Goal: Information Seeking & Learning: Learn about a topic

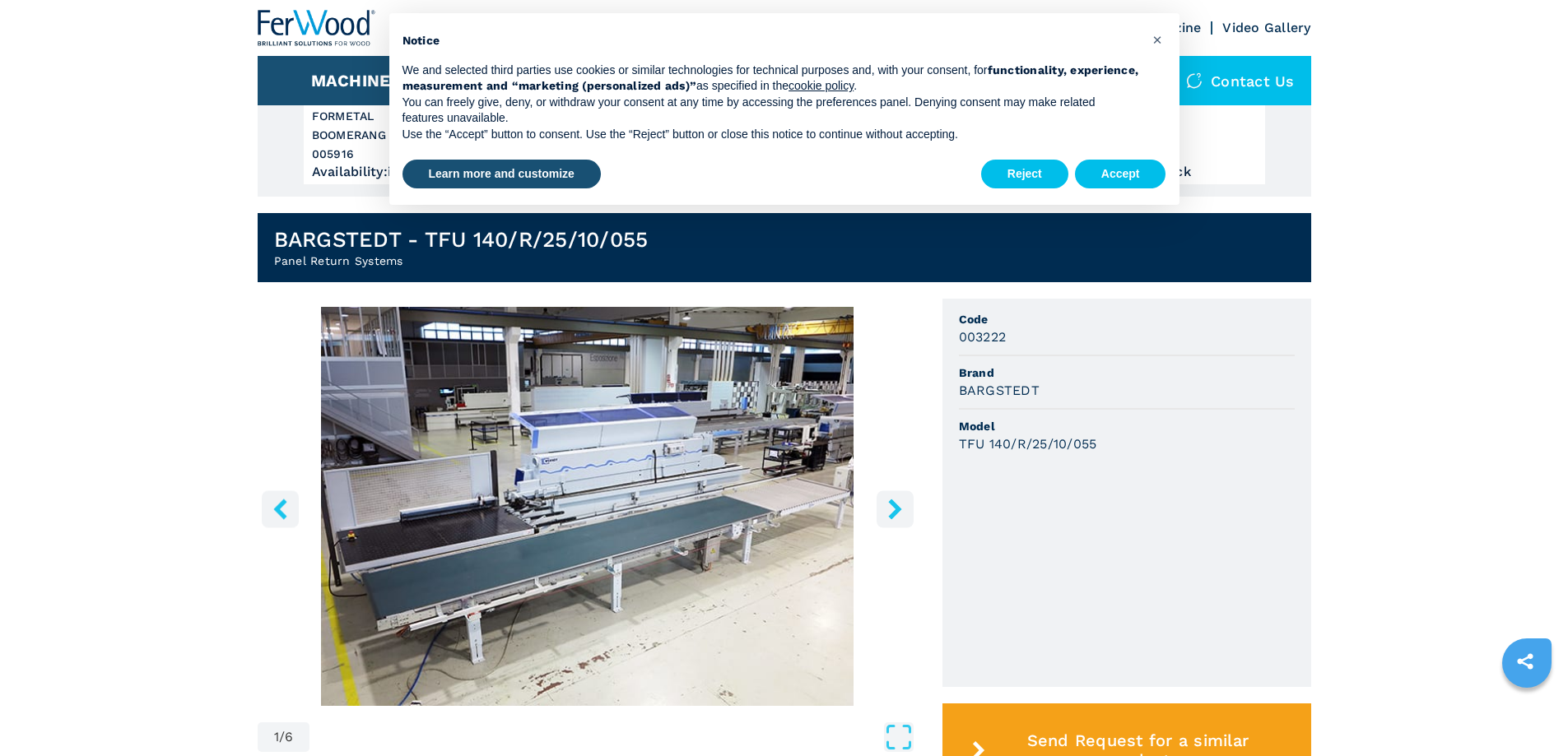
scroll to position [330, 0]
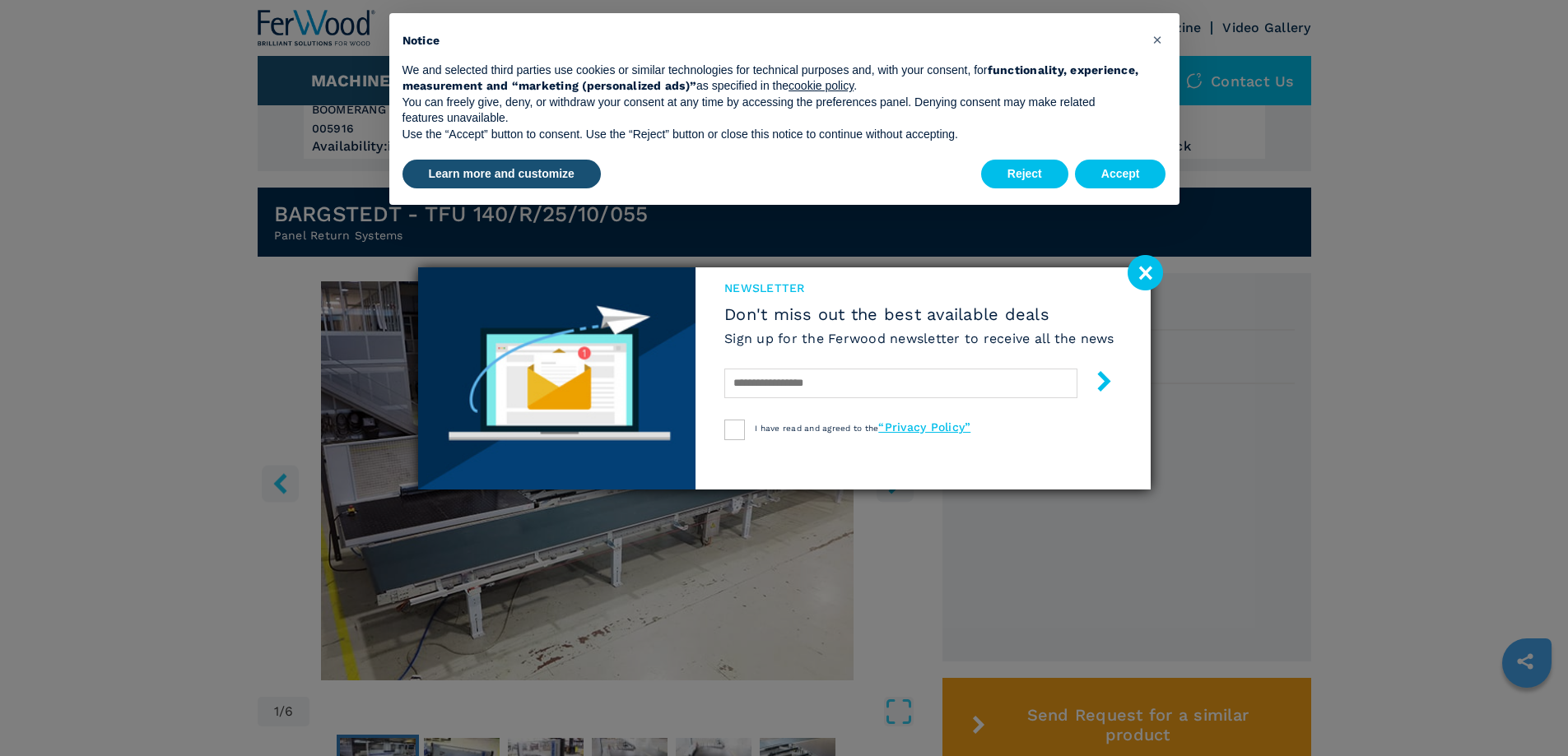
click at [1139, 273] on image at bounding box center [1145, 273] width 35 height 35
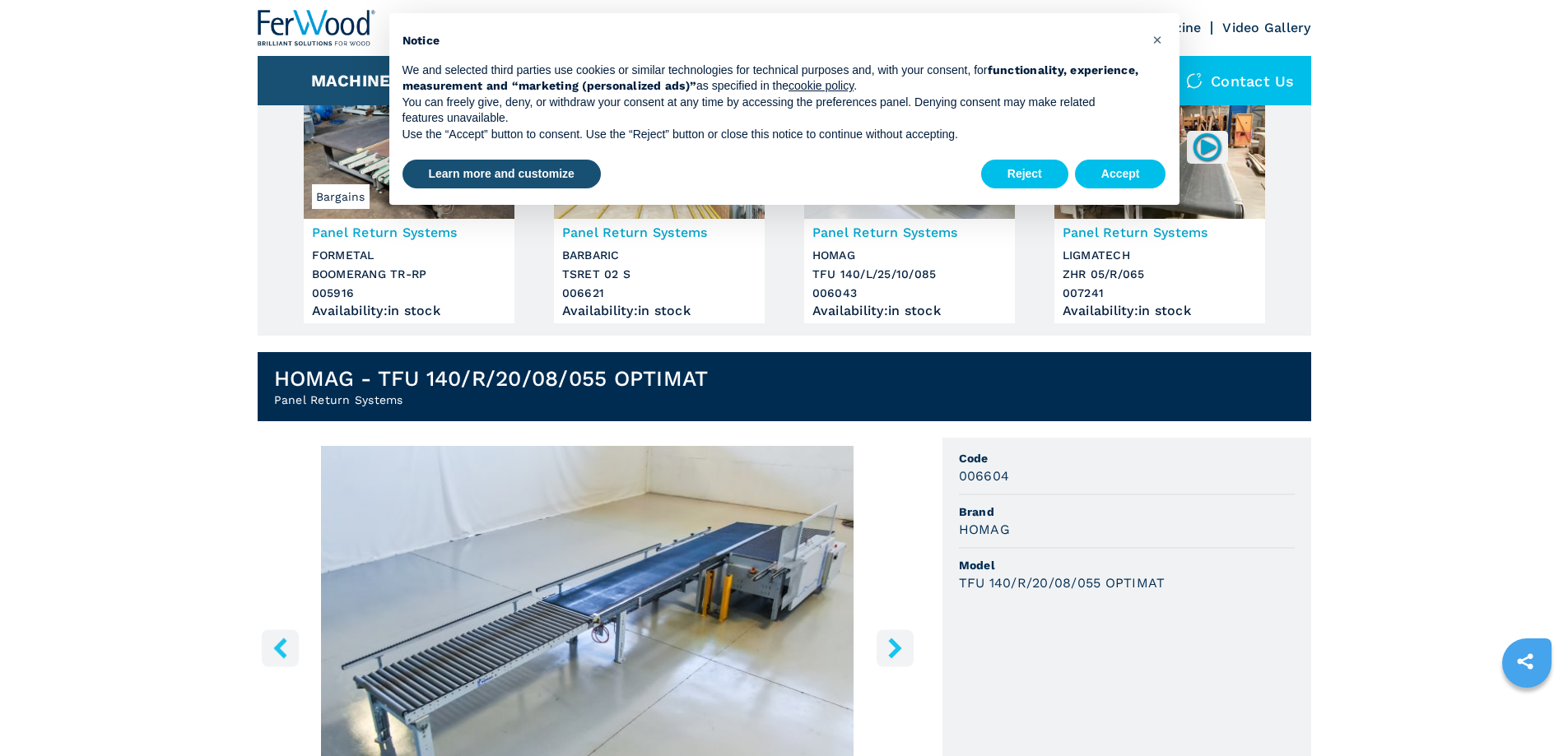
scroll to position [246, 0]
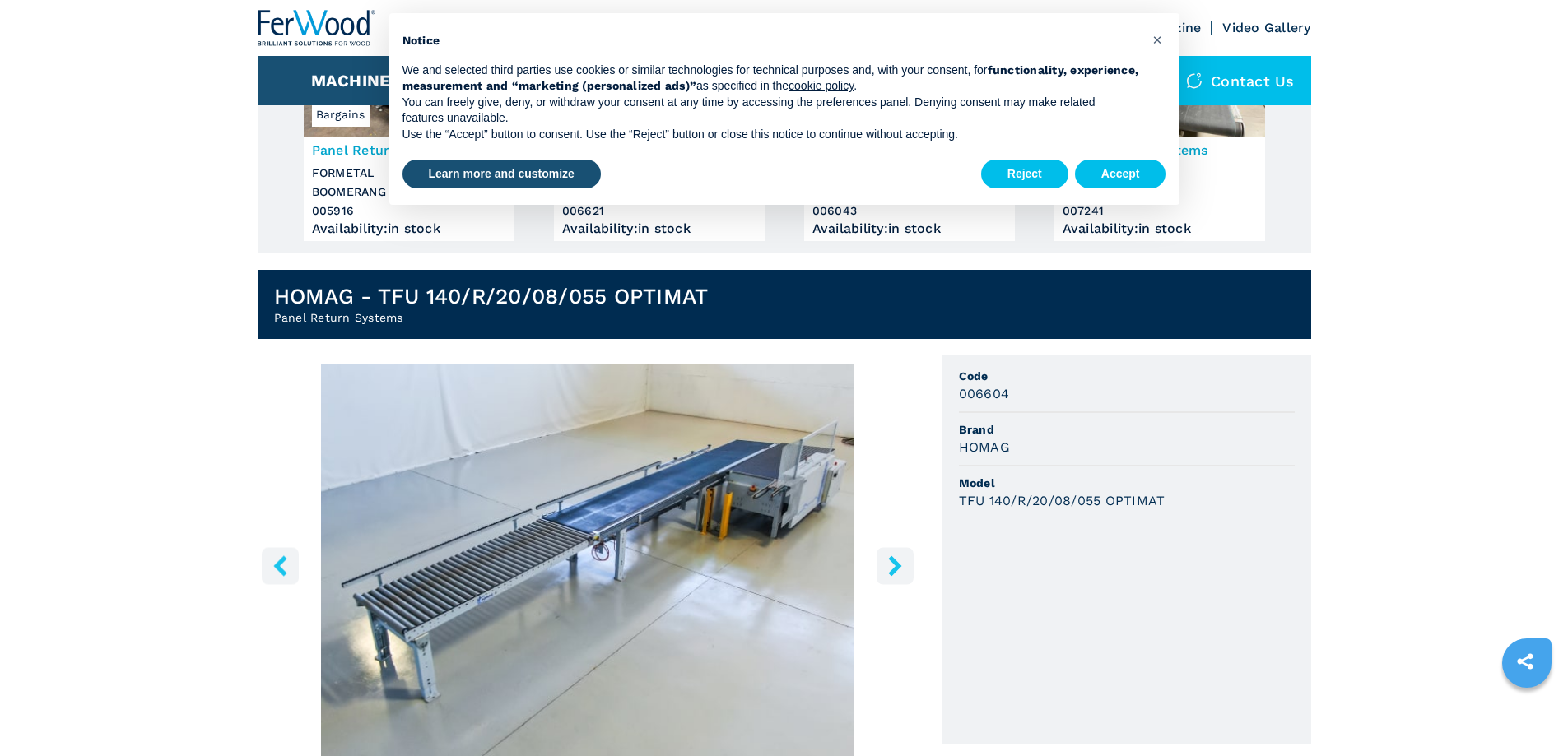
click at [918, 558] on div "1 / 8 Unit Measure ****** ******** Code 006604 Brand HOMAG Model TFU 140/R/20/0…" at bounding box center [784, 644] width 1053 height 577
click at [893, 570] on icon "right-button" at bounding box center [894, 565] width 13 height 21
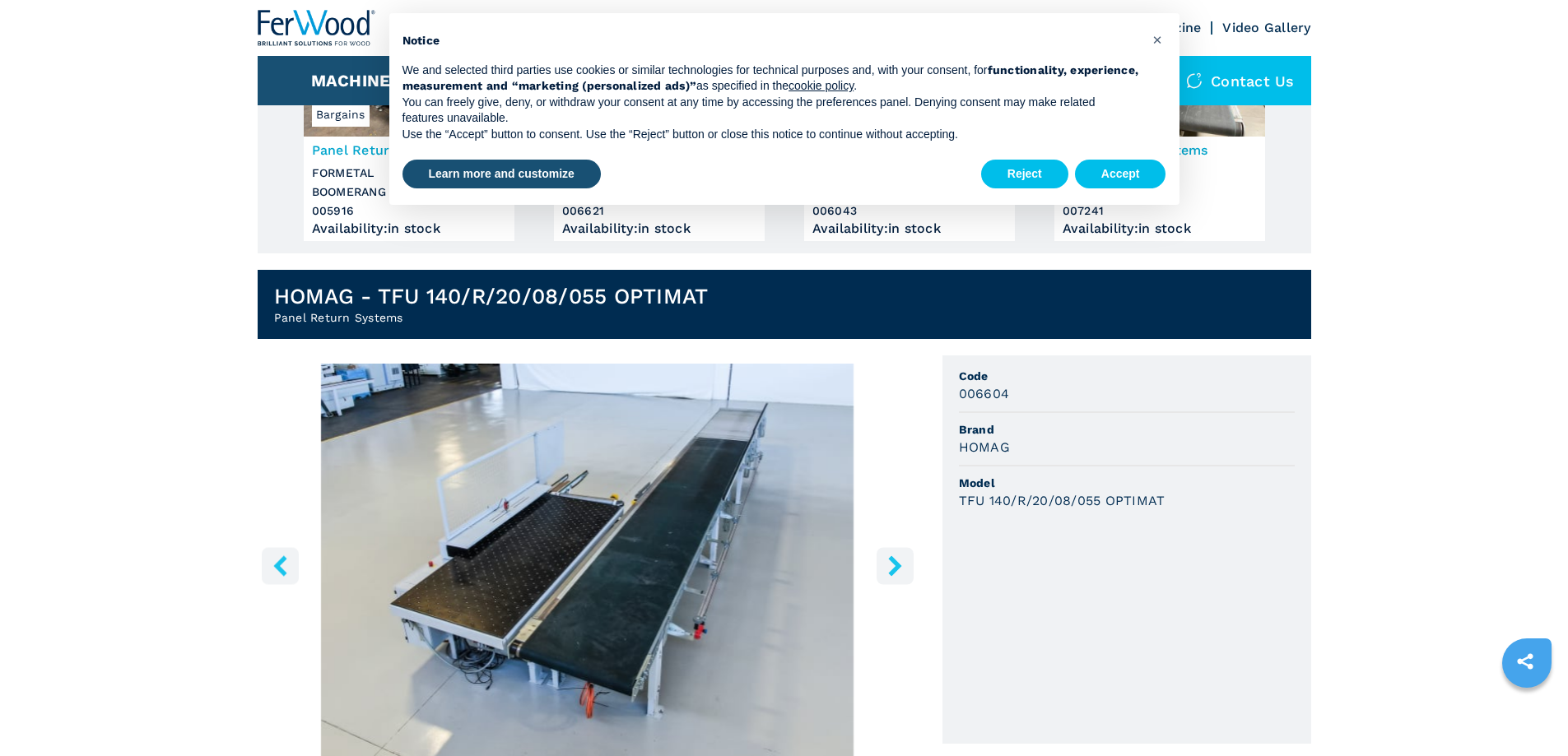
click at [893, 570] on icon "right-button" at bounding box center [894, 565] width 13 height 21
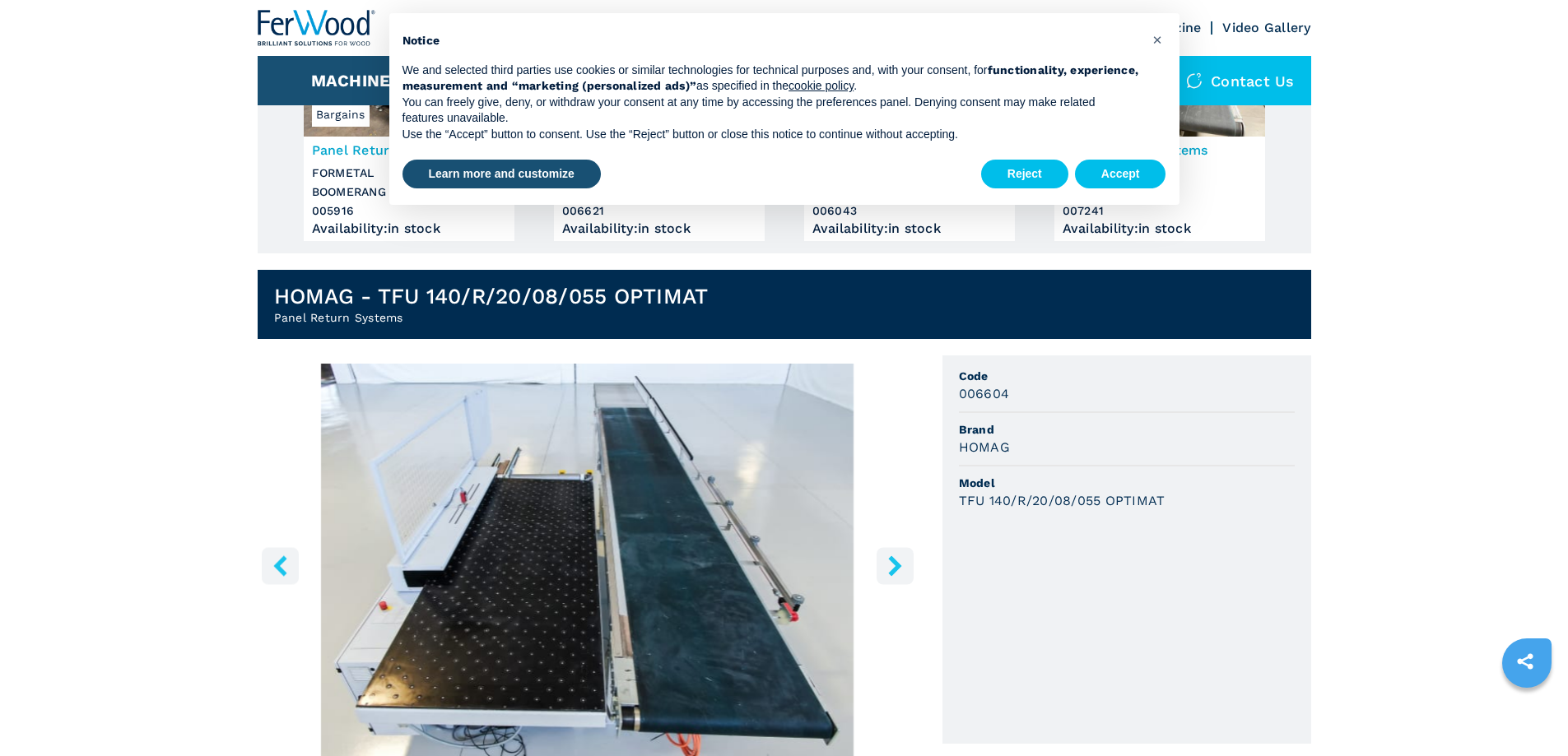
click at [893, 570] on icon "right-button" at bounding box center [894, 565] width 13 height 21
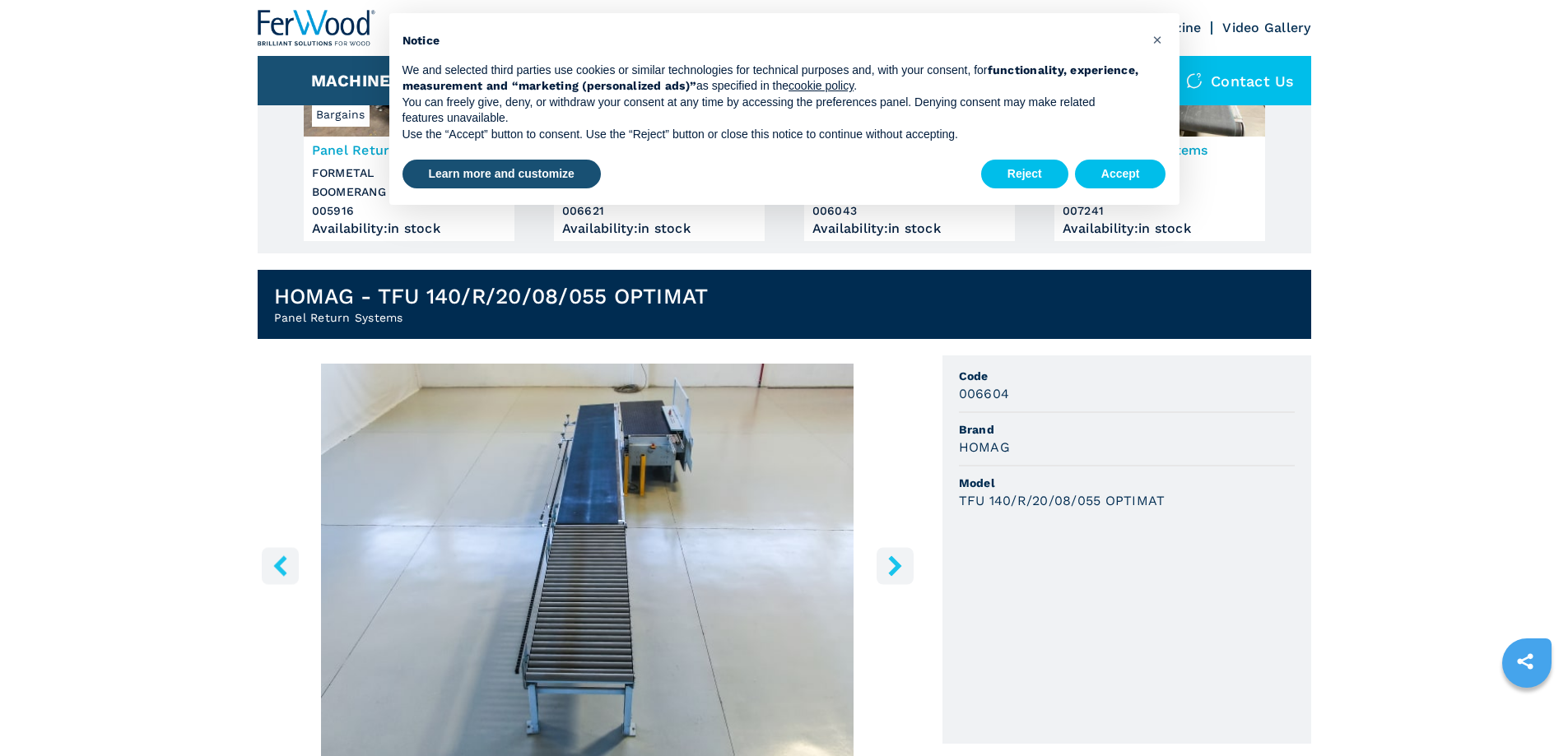
click at [893, 570] on icon "right-button" at bounding box center [894, 565] width 13 height 21
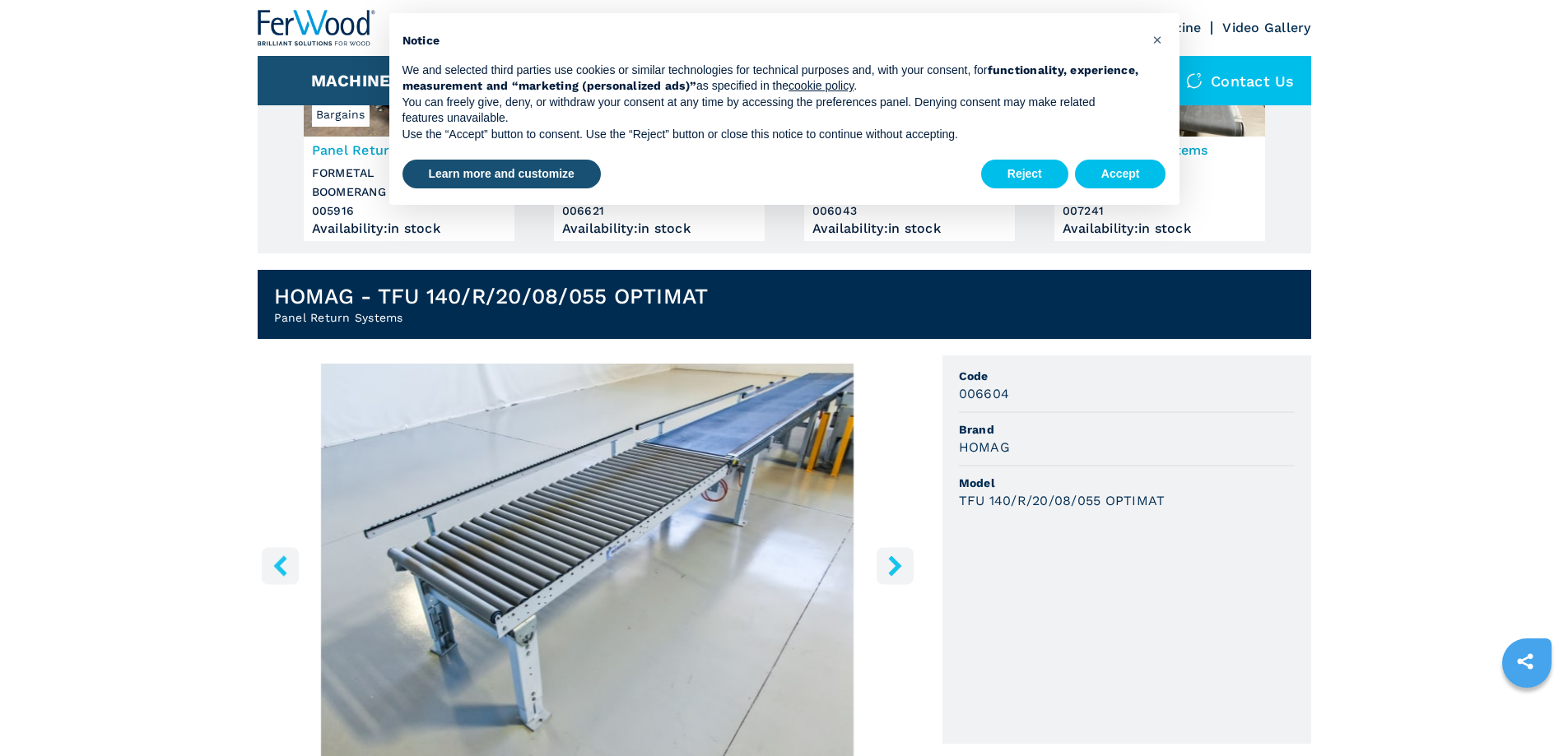
click at [894, 570] on icon "right-button" at bounding box center [894, 565] width 13 height 21
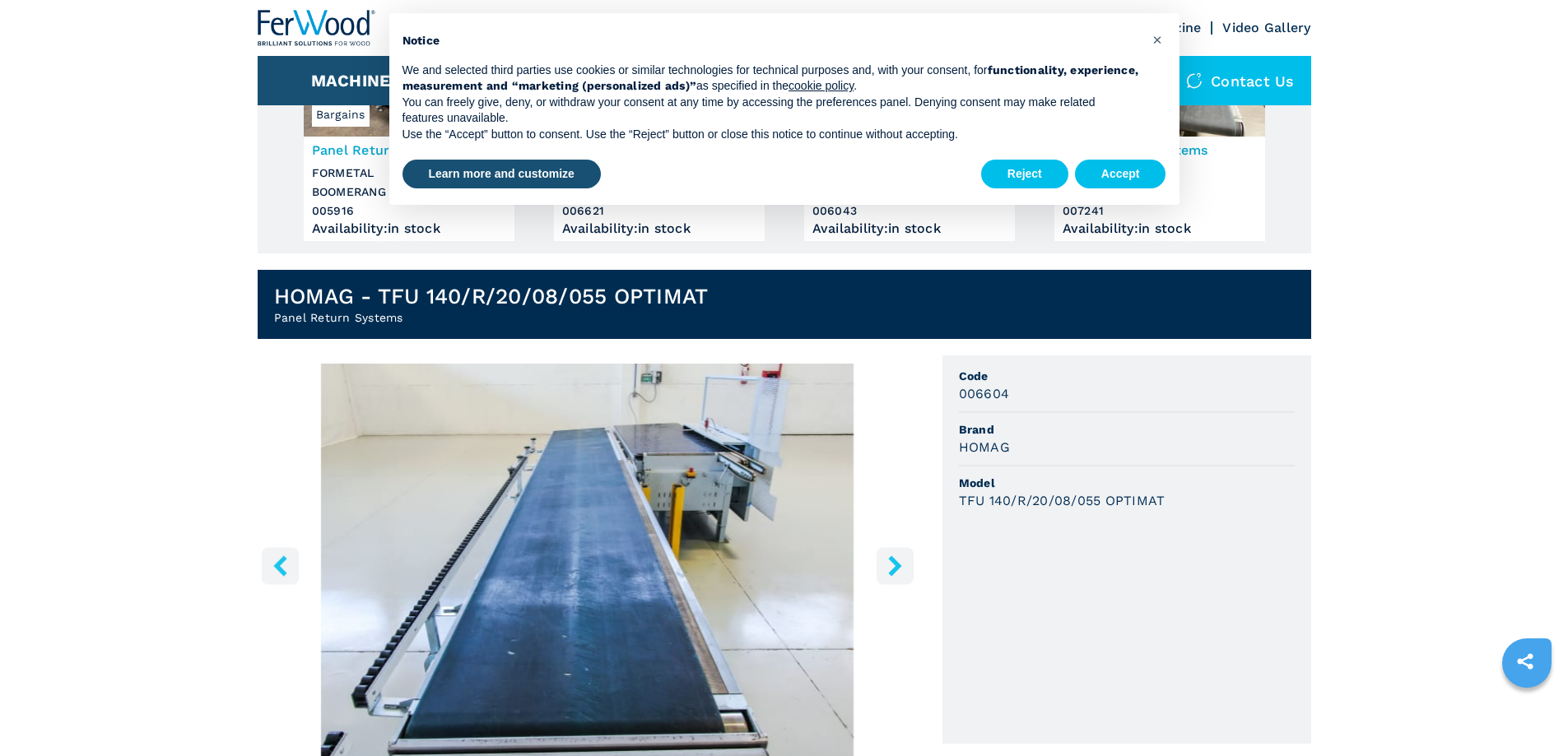
click at [891, 565] on icon "right-button" at bounding box center [894, 565] width 21 height 21
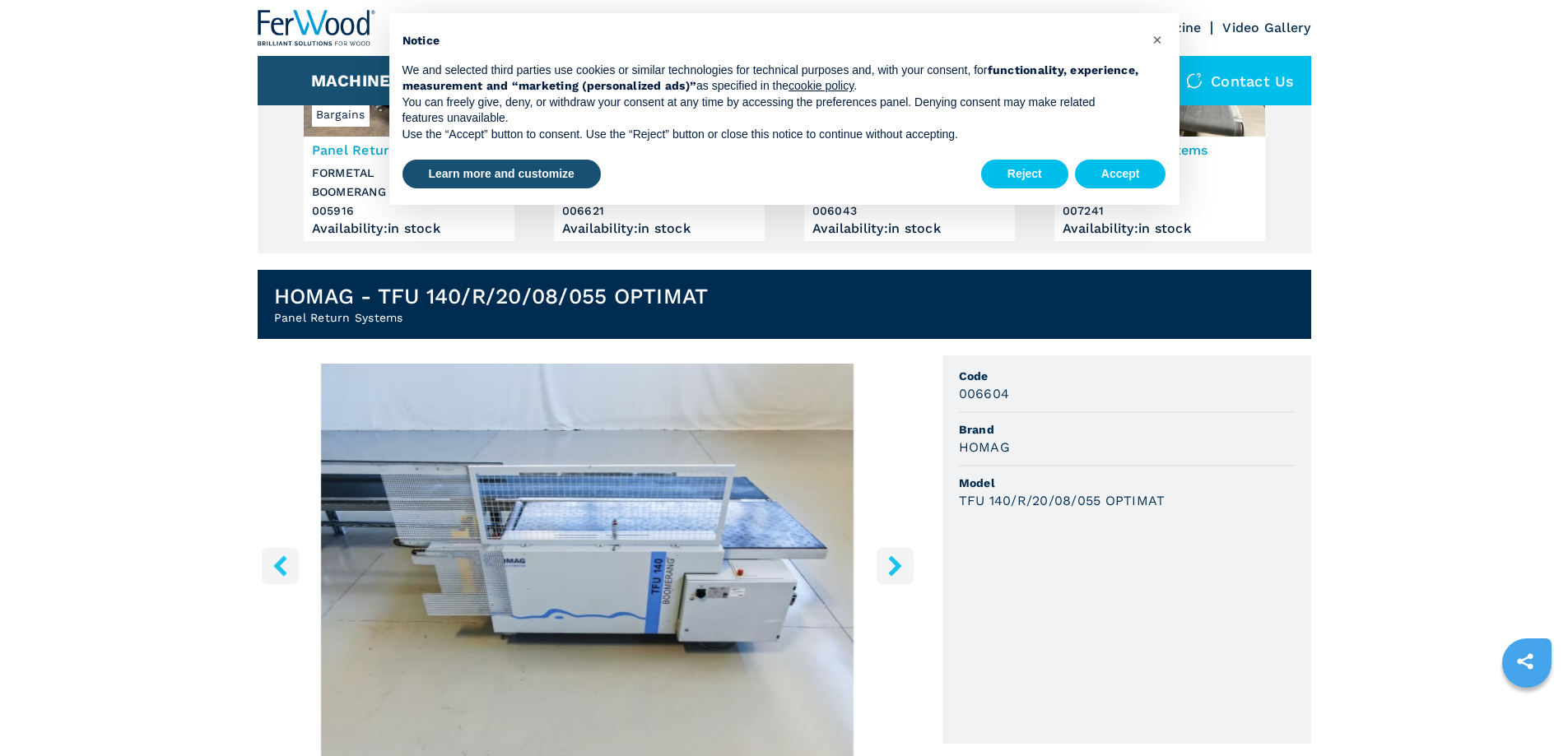
click at [891, 565] on icon "right-button" at bounding box center [894, 565] width 21 height 21
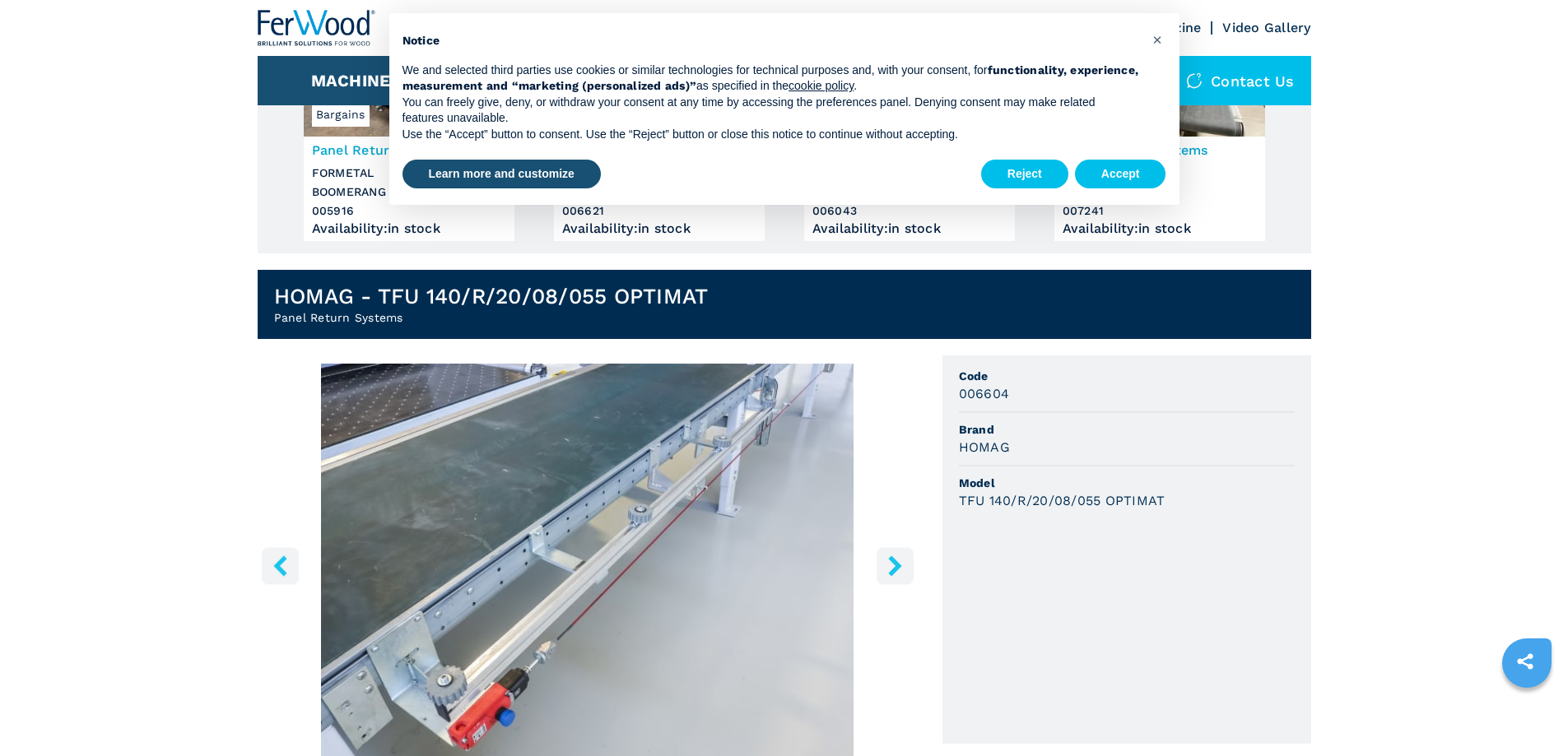
click at [891, 565] on icon "right-button" at bounding box center [894, 565] width 21 height 21
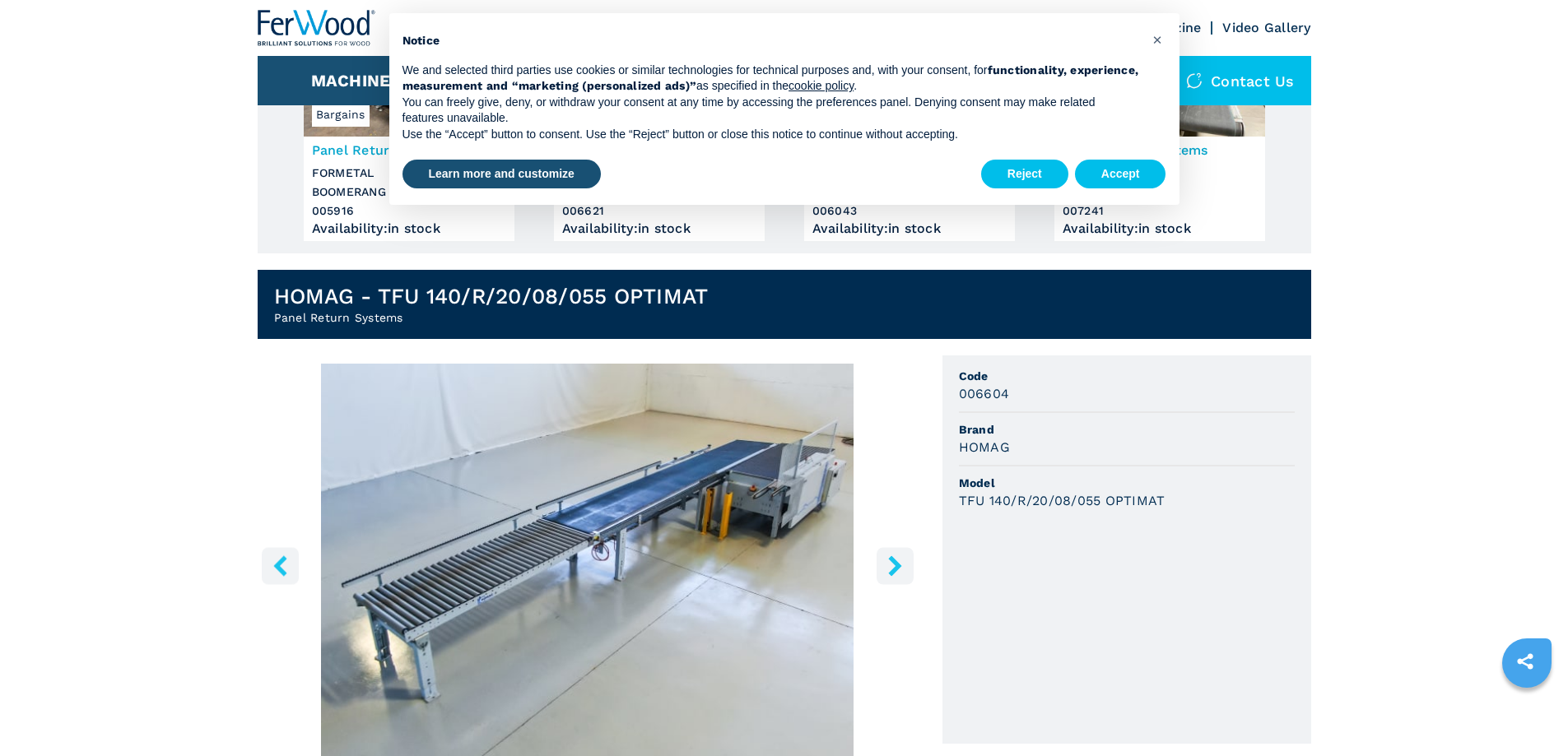
click at [891, 565] on icon "right-button" at bounding box center [894, 565] width 21 height 21
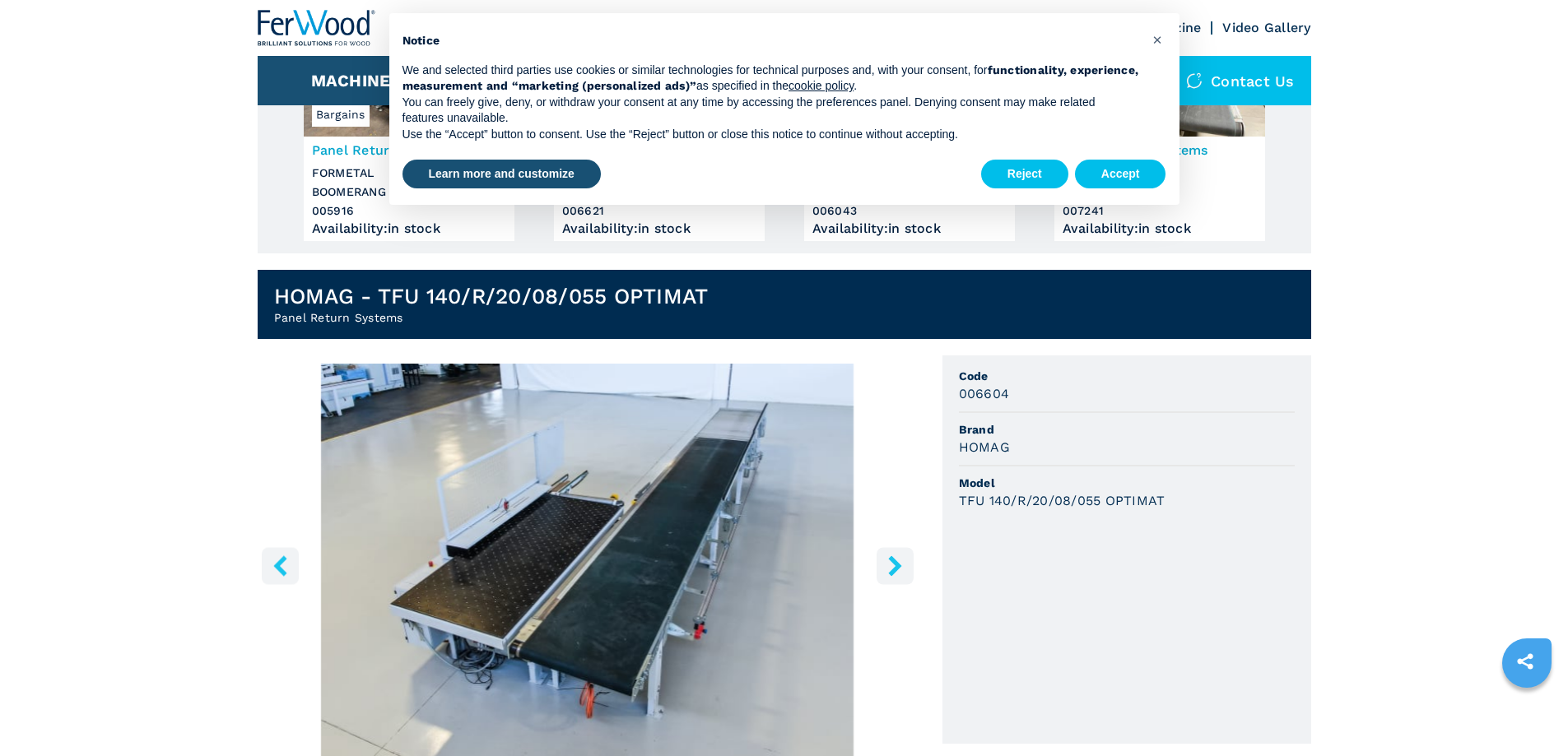
click at [891, 565] on icon "right-button" at bounding box center [894, 565] width 21 height 21
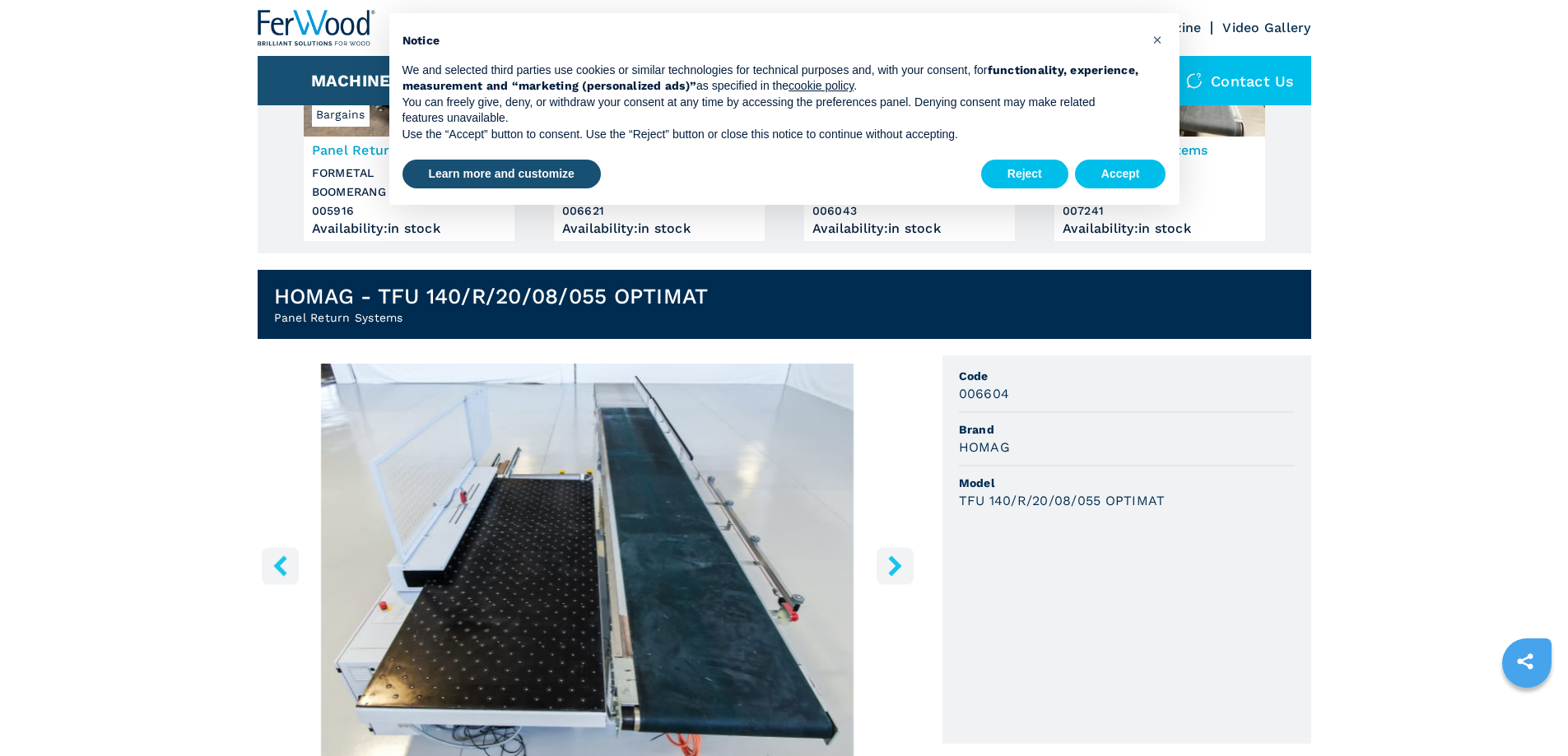
click at [891, 565] on icon "right-button" at bounding box center [894, 565] width 21 height 21
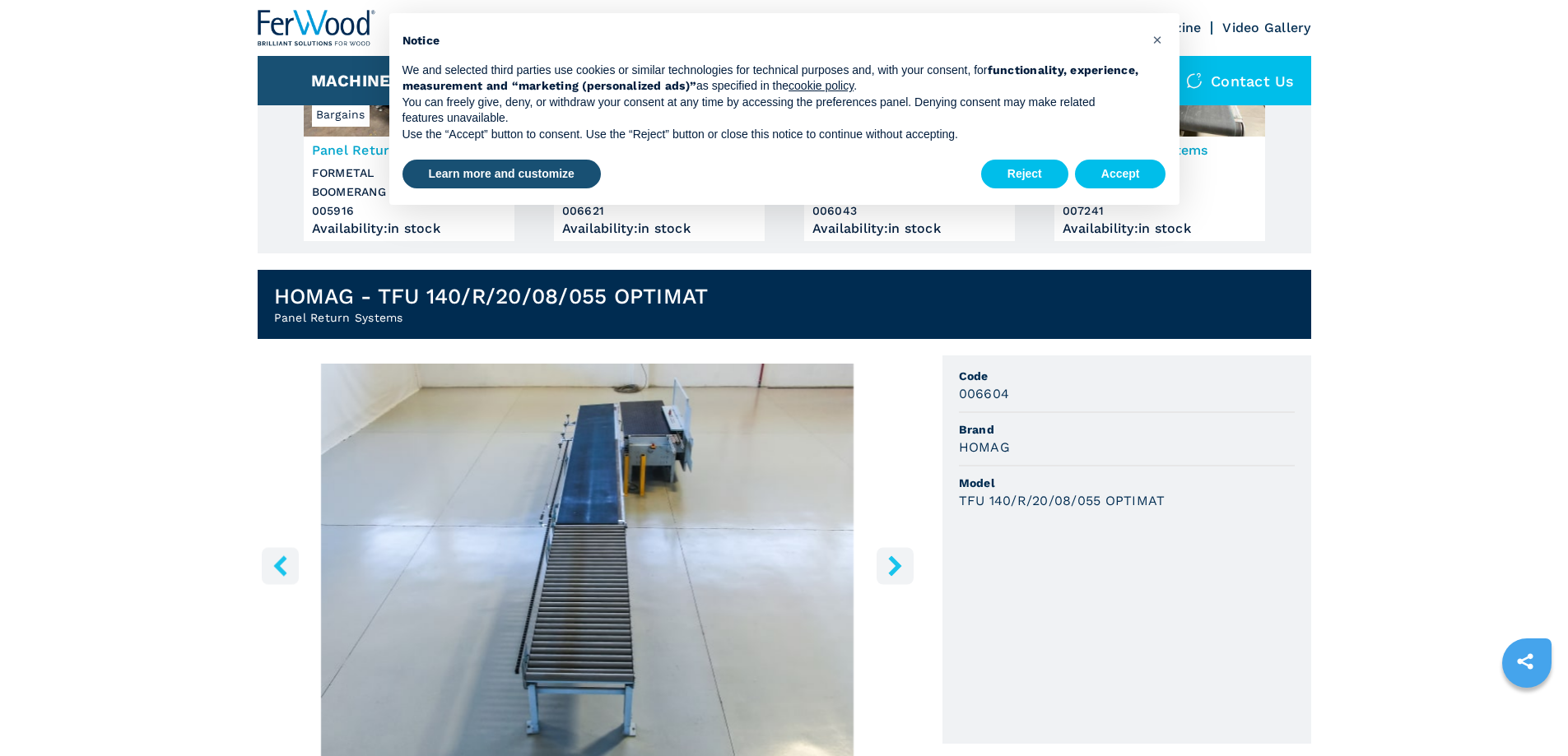
click at [891, 565] on icon "right-button" at bounding box center [894, 565] width 21 height 21
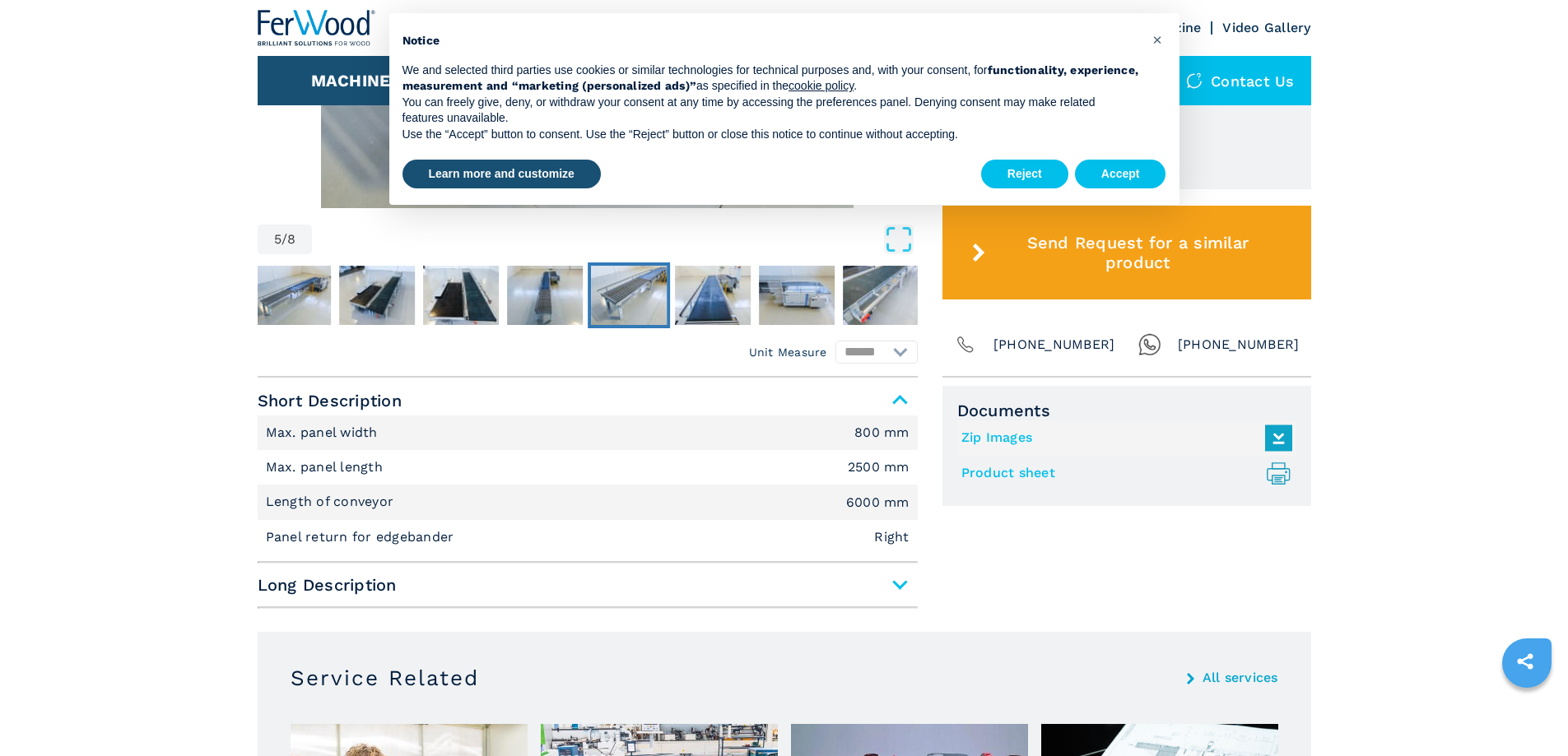
scroll to position [740, 0]
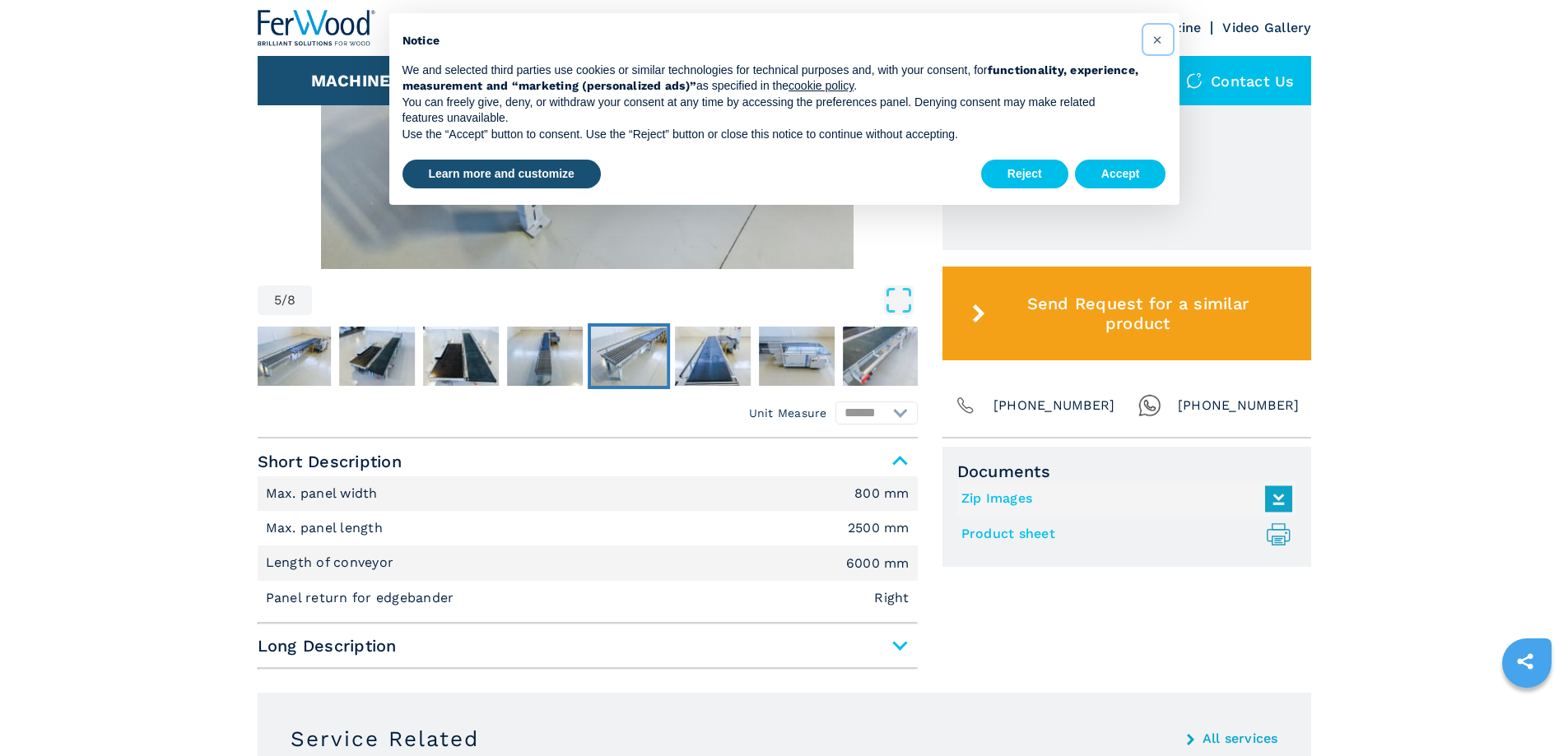
click at [1152, 39] on button "×" at bounding box center [1157, 39] width 26 height 26
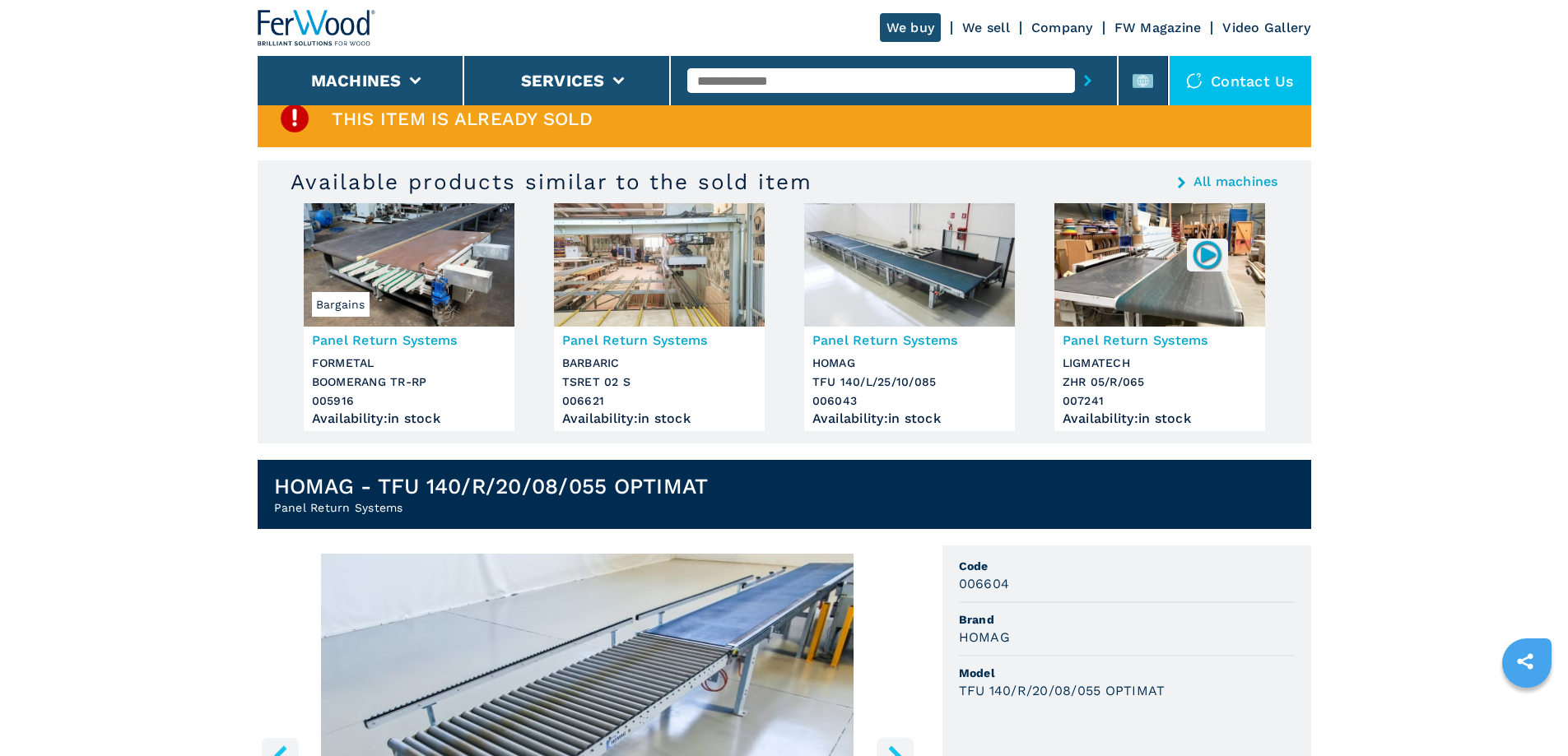
scroll to position [0, 0]
